Goal: Submit feedback/report problem: Submit feedback/report problem

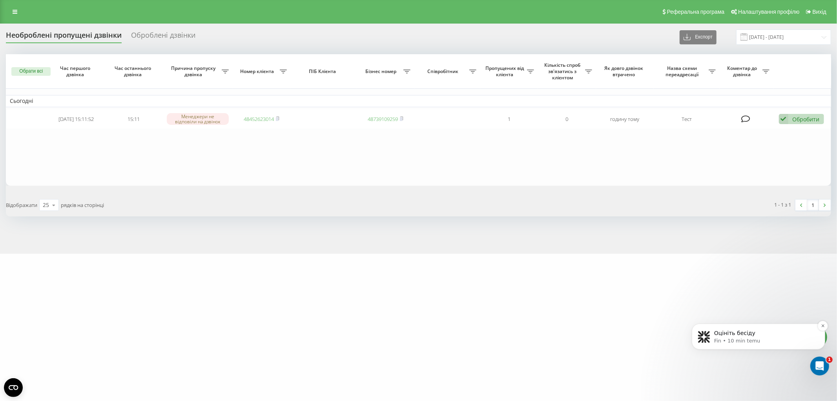
click at [778, 339] on p "Fin • 10 min temu" at bounding box center [764, 340] width 101 height 7
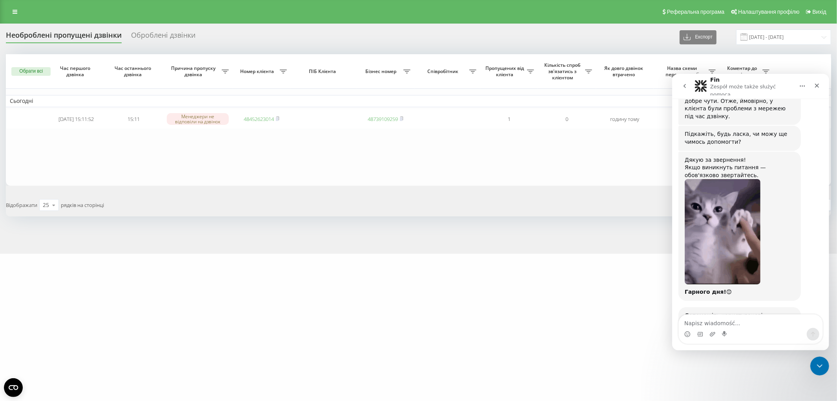
scroll to position [737, 0]
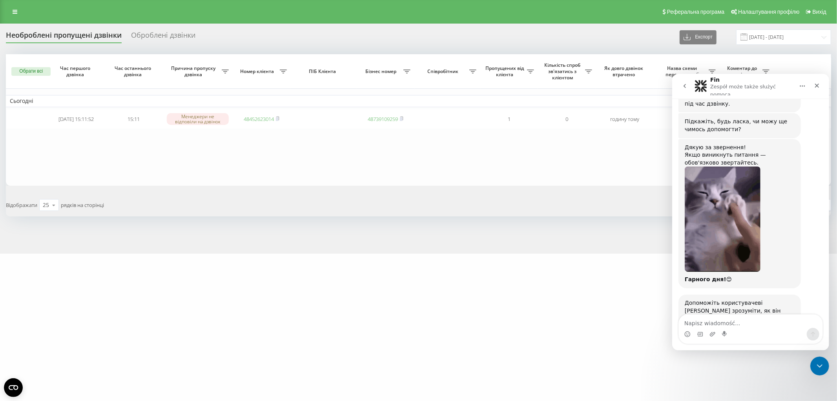
click at [489, 159] on table "Сьогодні 2025-09-22 15:11:52 15:11 Менеджери не відповіли на дзвінок 4845262301…" at bounding box center [418, 119] width 825 height 131
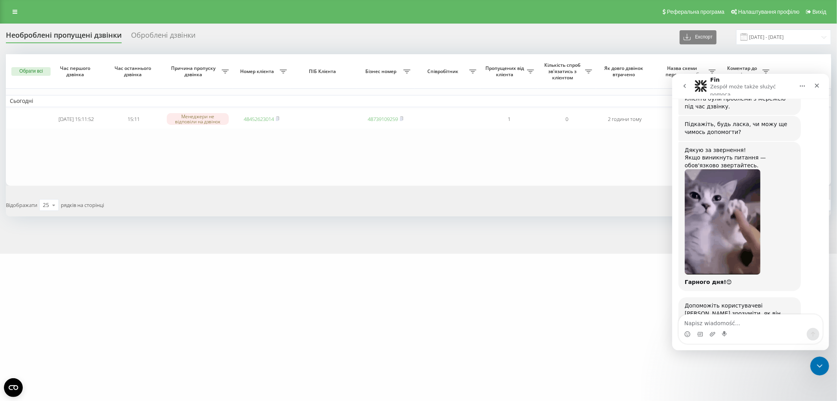
scroll to position [724, 0]
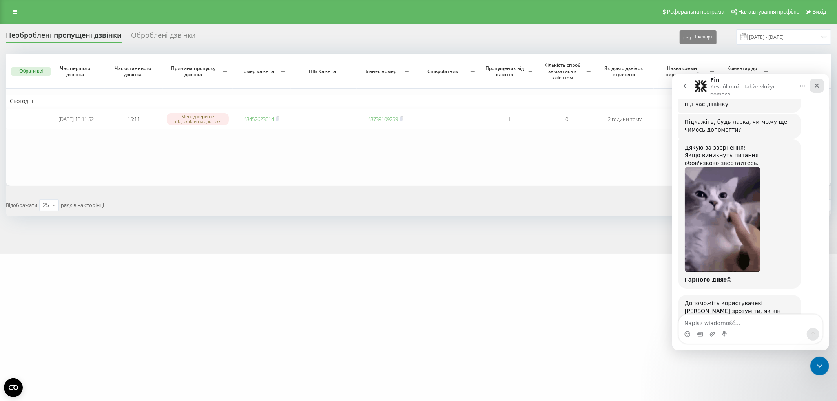
click at [816, 84] on icon "Zamknij" at bounding box center [816, 85] width 6 height 6
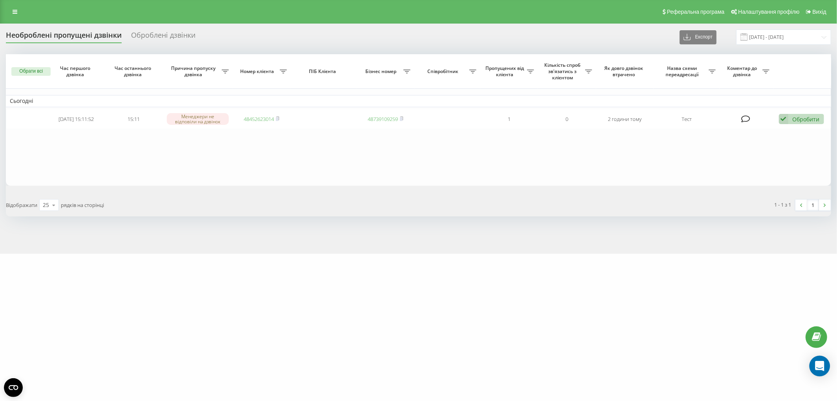
click at [823, 367] on icon "Open Intercom Messenger" at bounding box center [819, 366] width 10 height 10
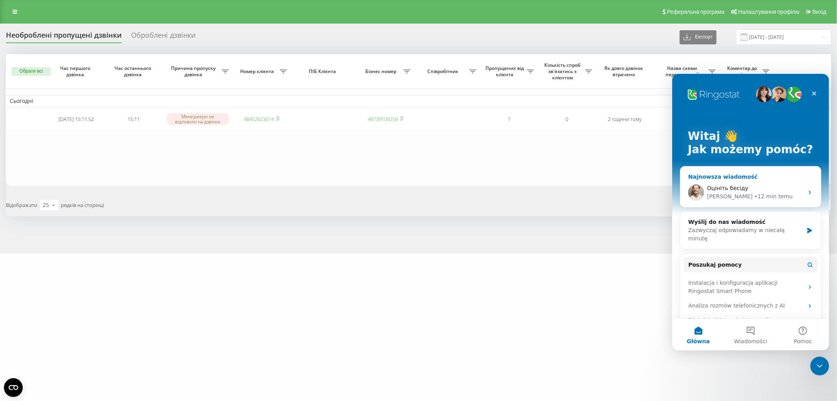
click at [741, 188] on span "Оцініть бесіду" at bounding box center [727, 187] width 41 height 6
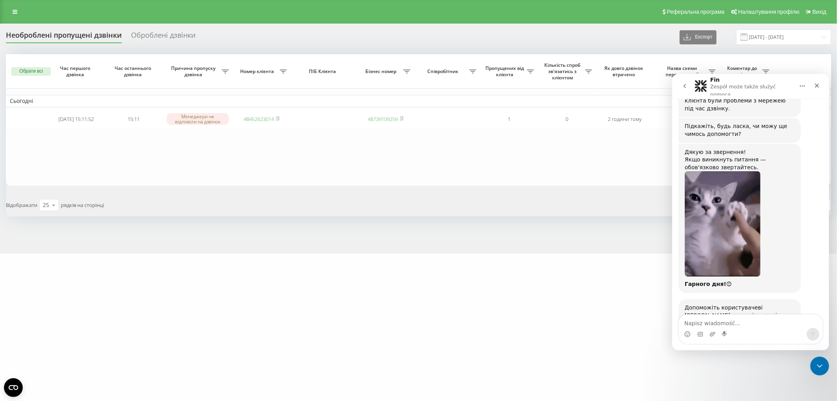
scroll to position [724, 0]
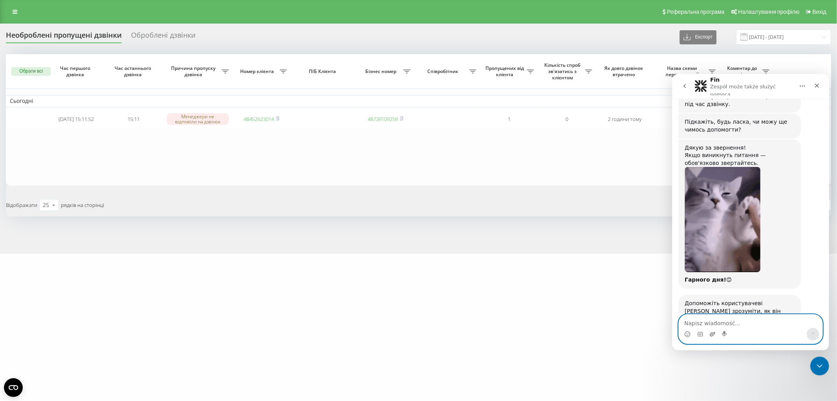
click at [711, 335] on icon "Załaduj załącznik" at bounding box center [712, 333] width 6 height 6
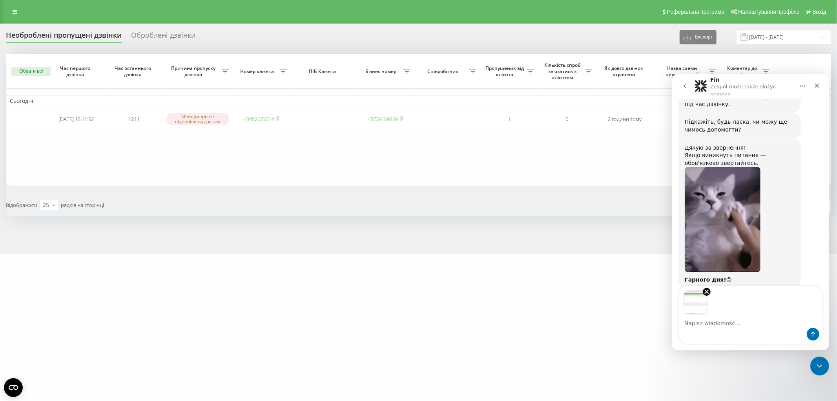
scroll to position [752, 0]
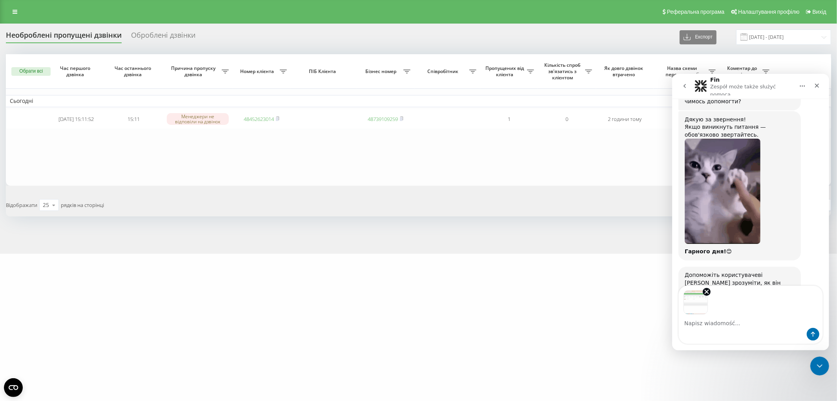
click at [710, 319] on textarea "Napisz wiadomość..." at bounding box center [750, 320] width 144 height 13
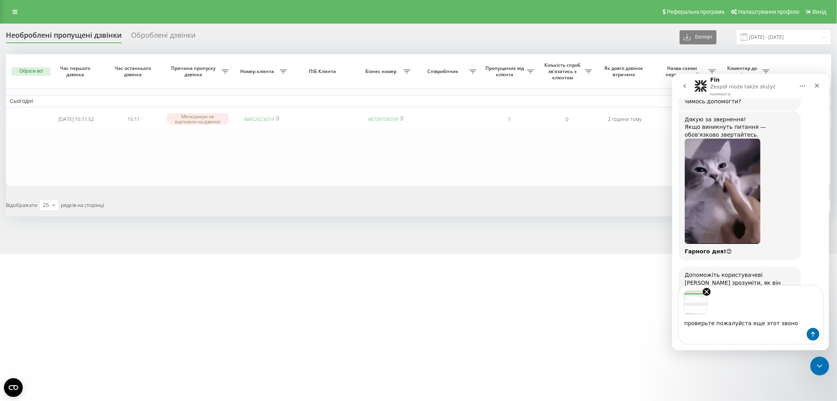
type textarea "проверьте пожалуйста еще этот звонок"
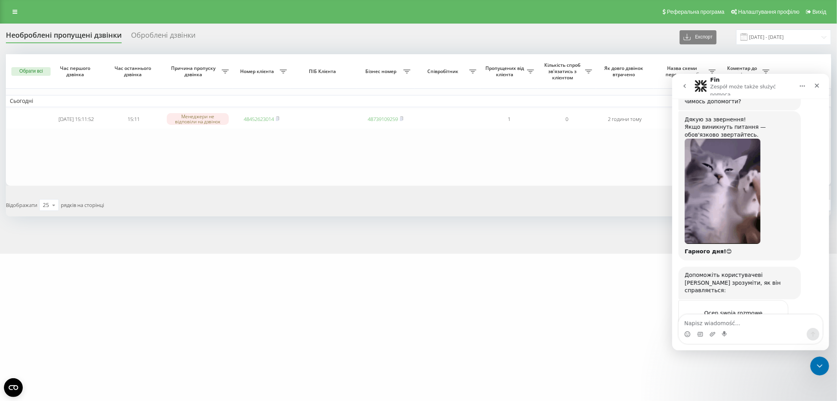
scroll to position [811, 0]
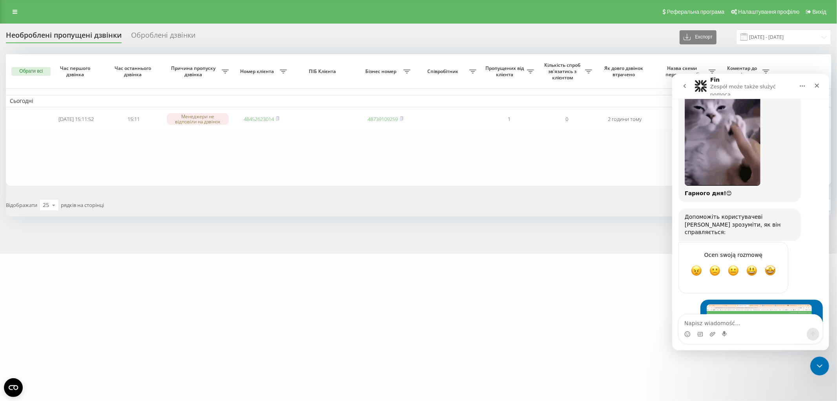
click at [743, 304] on img "user mówi…" at bounding box center [758, 333] width 105 height 59
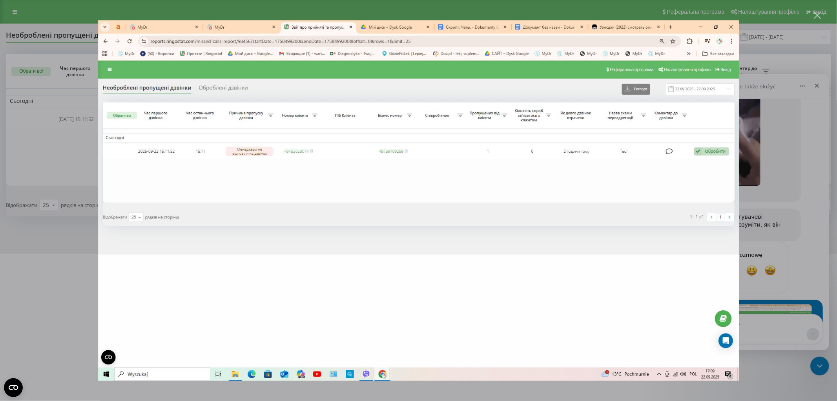
click at [729, 29] on img "Zamknij" at bounding box center [418, 200] width 641 height 361
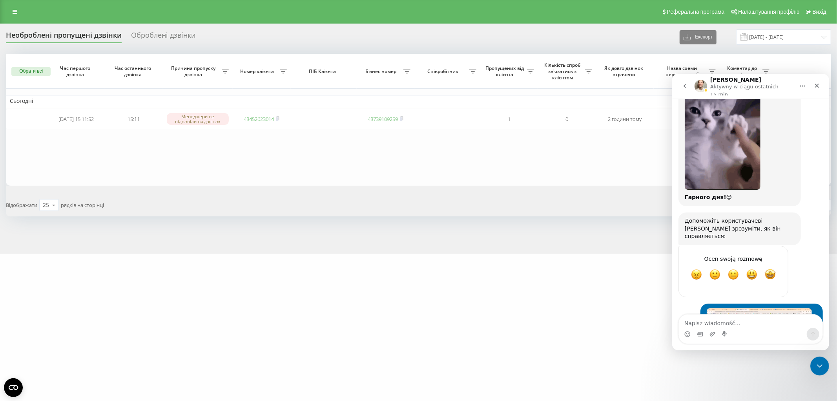
scroll to position [811, 0]
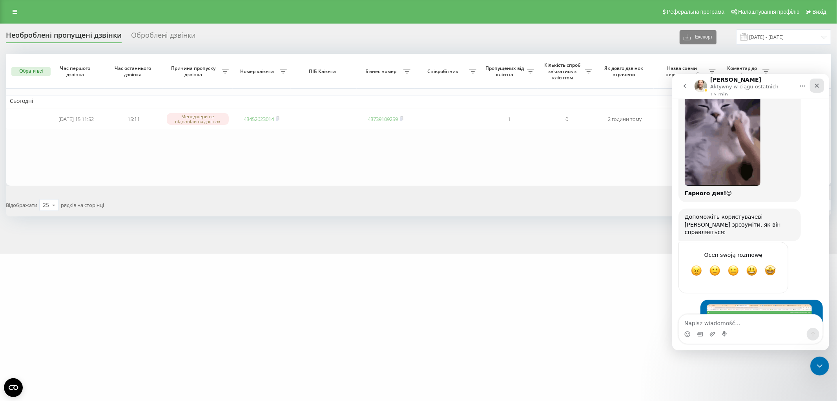
click at [818, 83] on icon "Zamknij" at bounding box center [816, 85] width 6 height 6
